Goal: Task Accomplishment & Management: Use online tool/utility

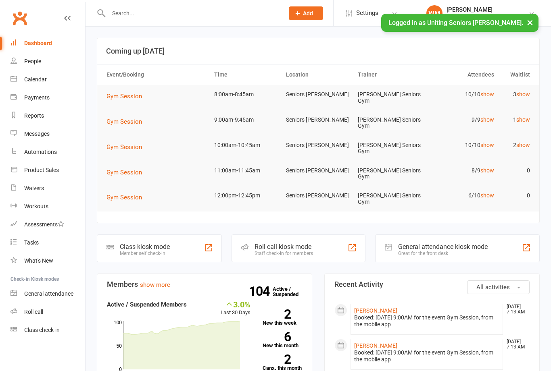
click at [62, 326] on link "Class check-in" at bounding box center [47, 330] width 75 height 18
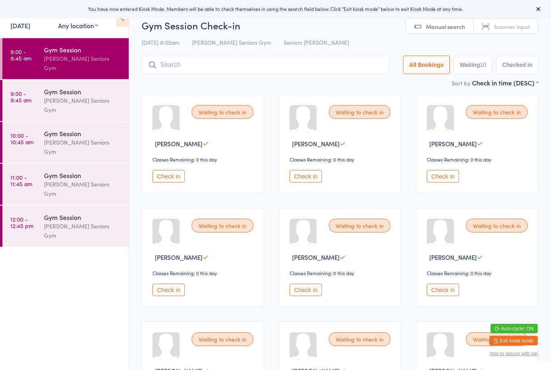
click at [516, 33] on link "Scanner input" at bounding box center [505, 28] width 64 height 15
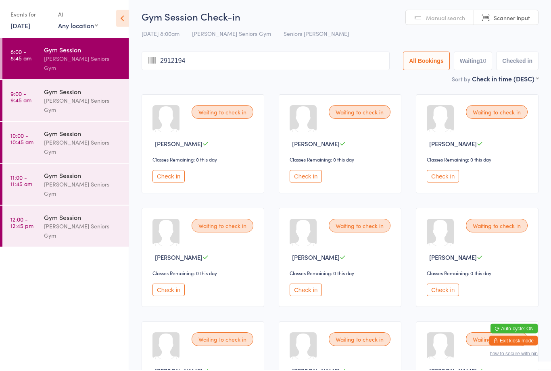
type input "29121942"
type input "10081942"
type input "20071943"
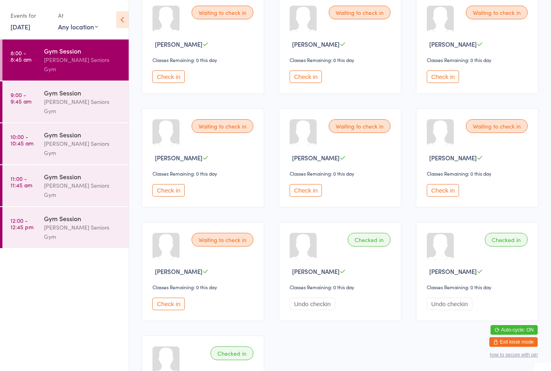
scroll to position [97, 0]
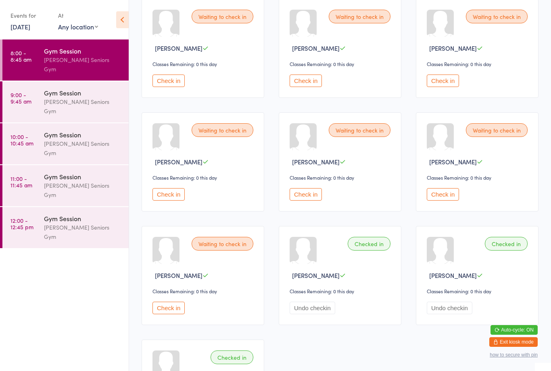
click at [162, 200] on button "Check in" at bounding box center [168, 194] width 32 height 12
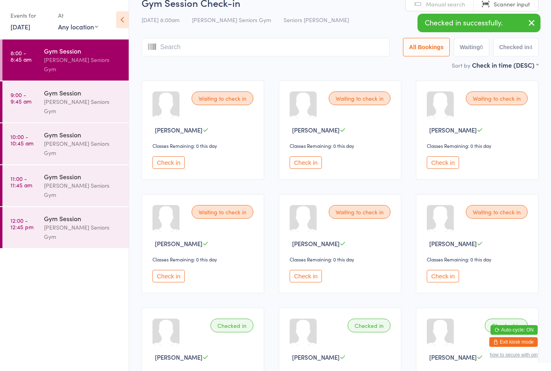
click at [203, 52] on input "search" at bounding box center [265, 47] width 248 height 19
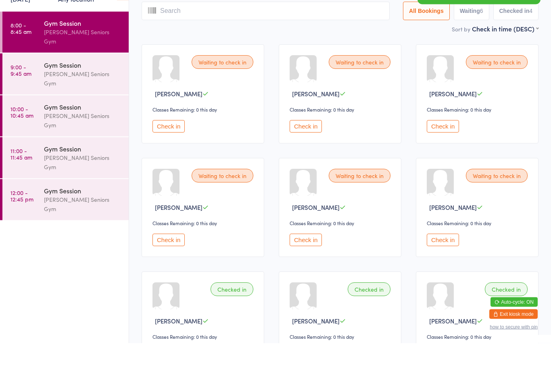
scroll to position [26, 0]
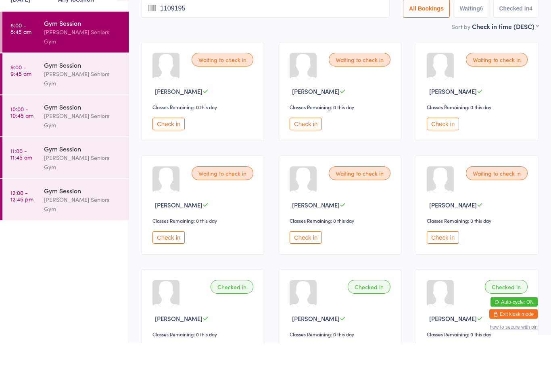
type input "11091952"
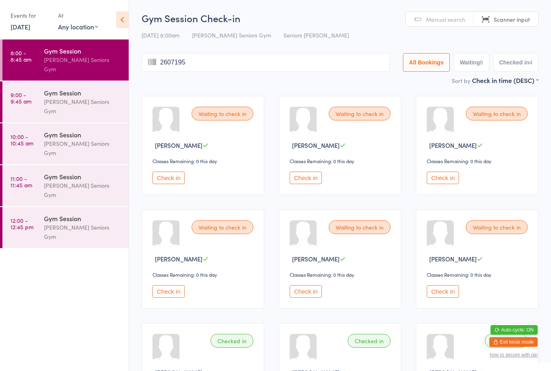
type input "26071958"
type input "26031948"
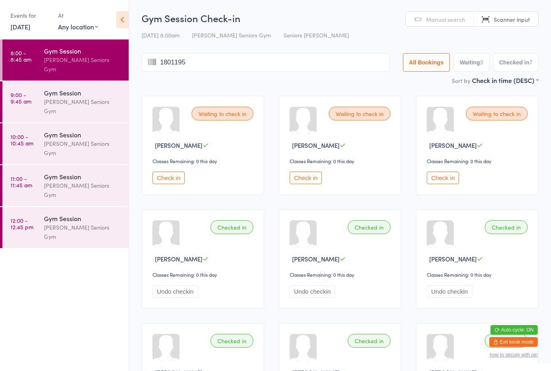
type input "18011952"
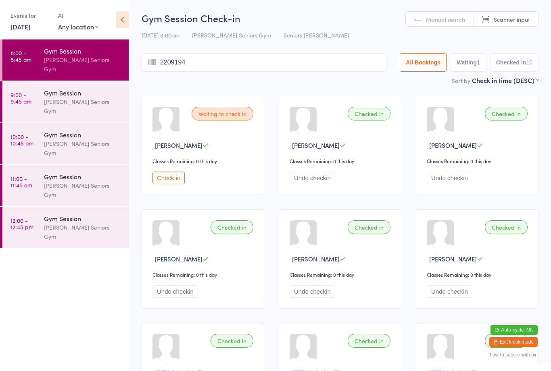
type input "22091944"
